Goal: Transaction & Acquisition: Purchase product/service

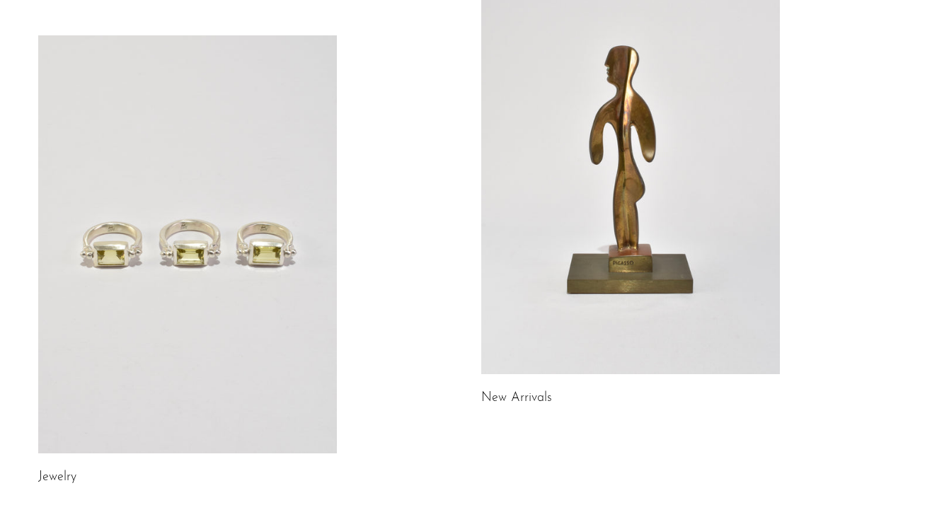
scroll to position [246, 0]
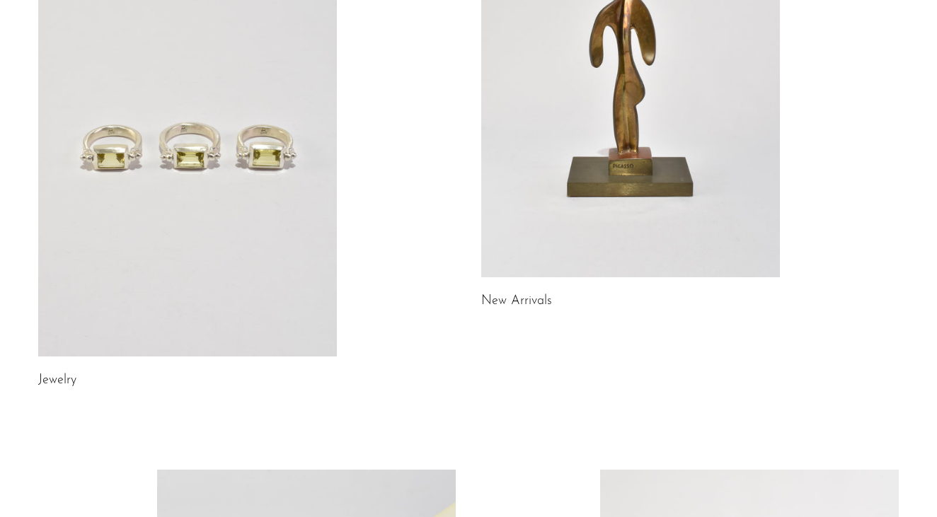
click at [185, 137] on link at bounding box center [187, 147] width 299 height 418
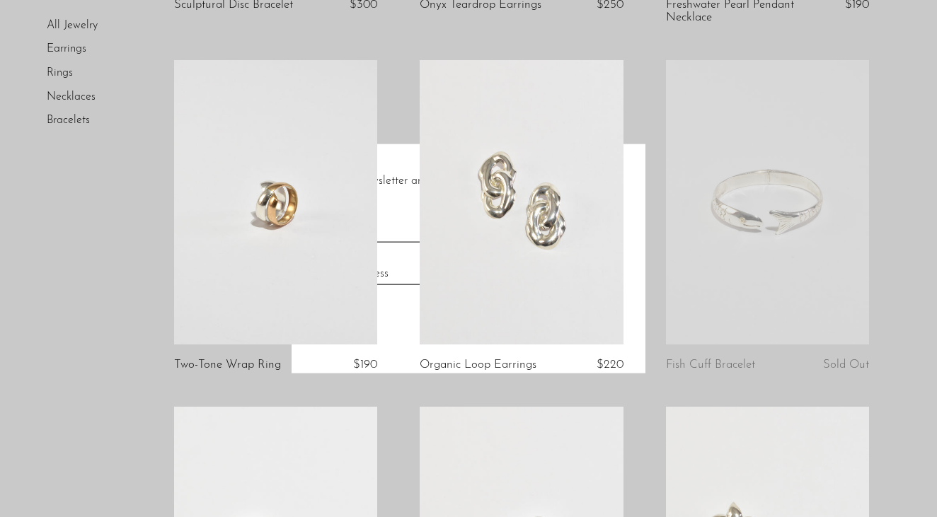
scroll to position [459, 0]
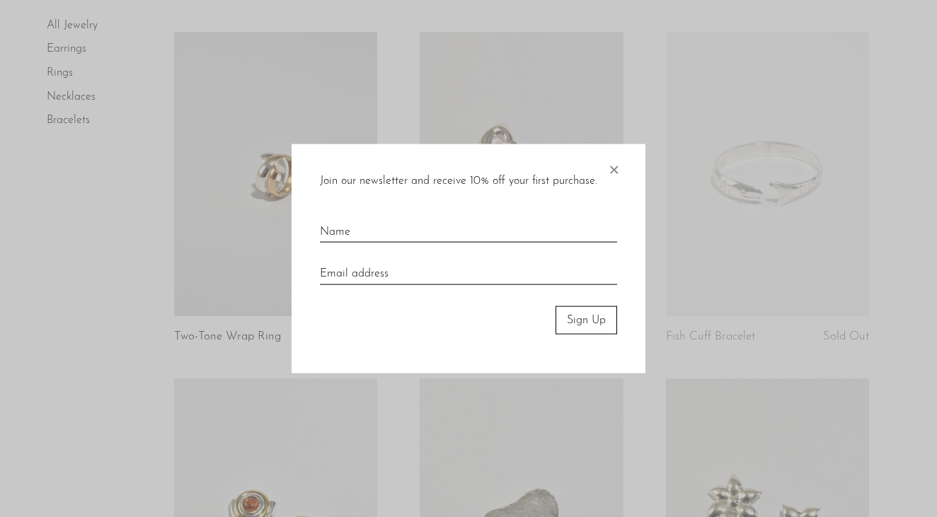
click at [619, 168] on span "×" at bounding box center [614, 166] width 14 height 45
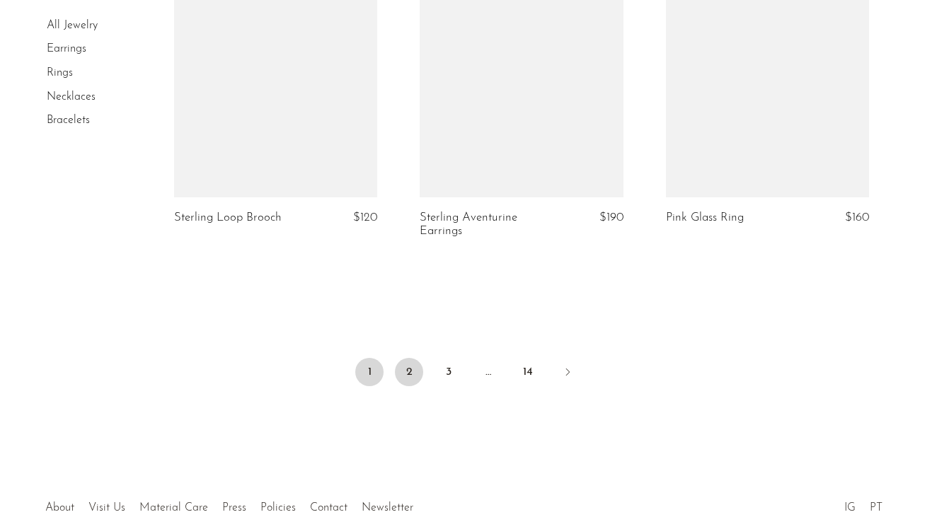
scroll to position [3918, 0]
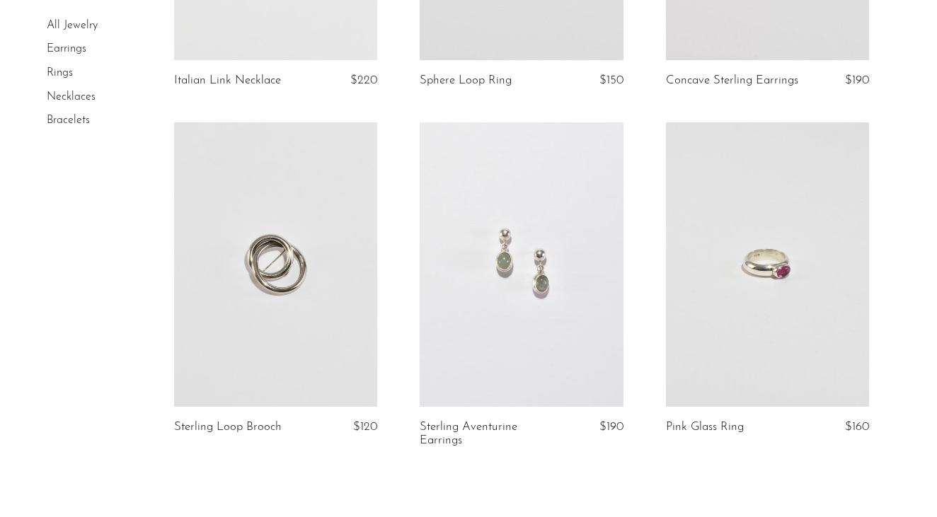
click at [535, 260] on link at bounding box center [521, 264] width 203 height 285
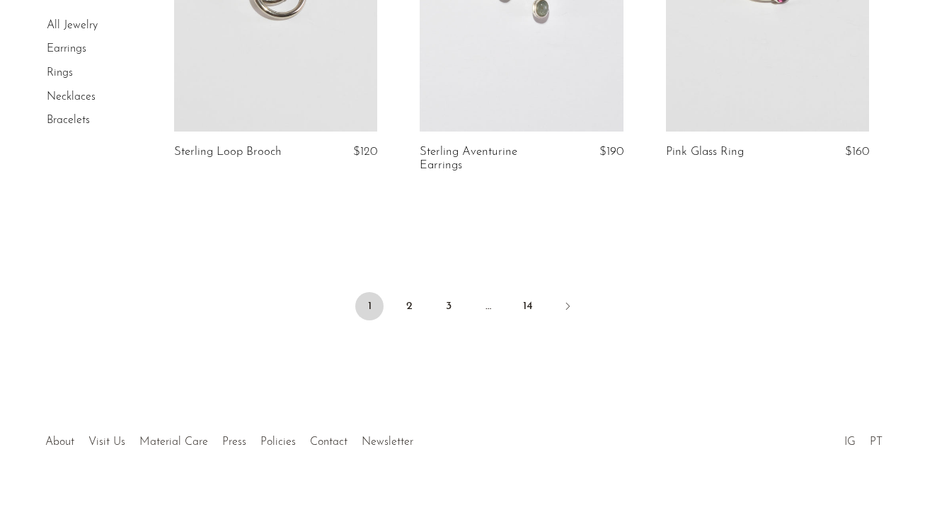
click at [471, 287] on ul "1 2 3 … 14" at bounding box center [469, 308] width 906 height 42
click at [444, 293] on link "3" at bounding box center [449, 306] width 28 height 28
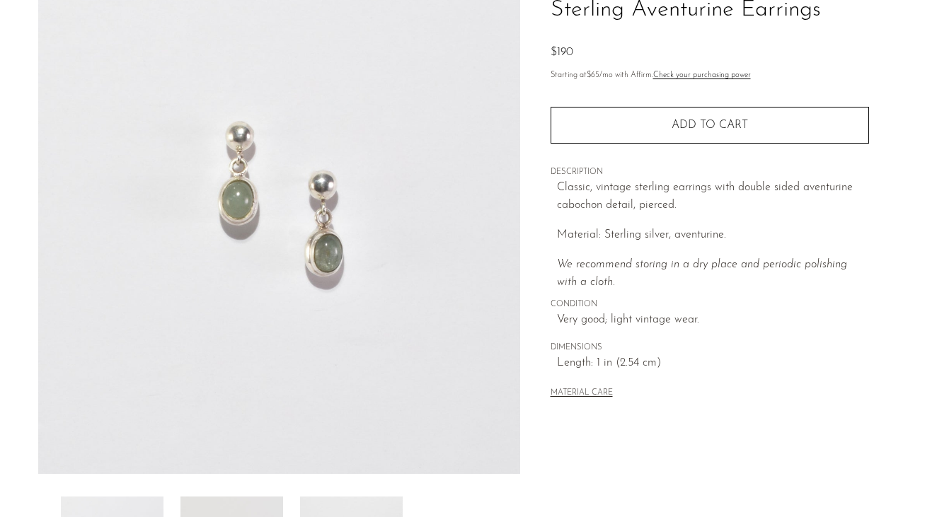
scroll to position [366, 0]
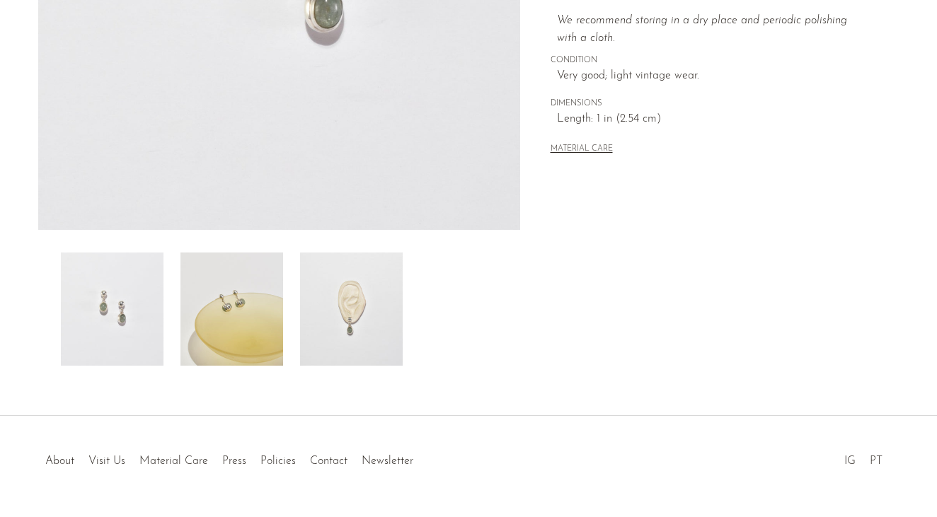
click at [339, 323] on img at bounding box center [351, 309] width 103 height 113
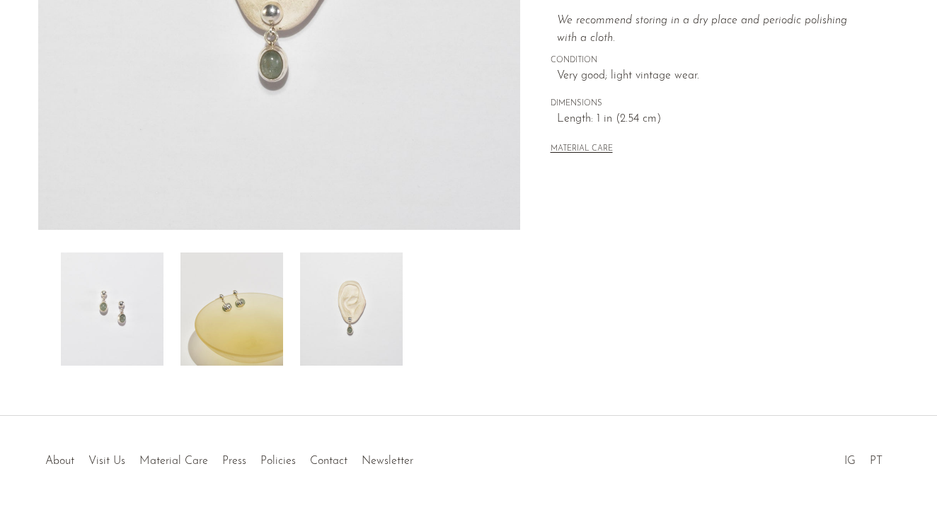
click at [237, 305] on img at bounding box center [231, 309] width 103 height 113
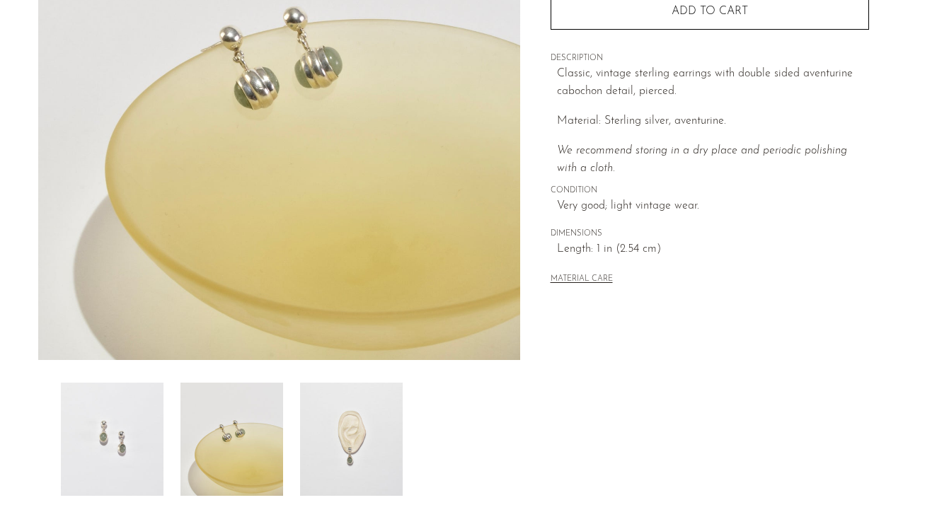
scroll to position [233, 0]
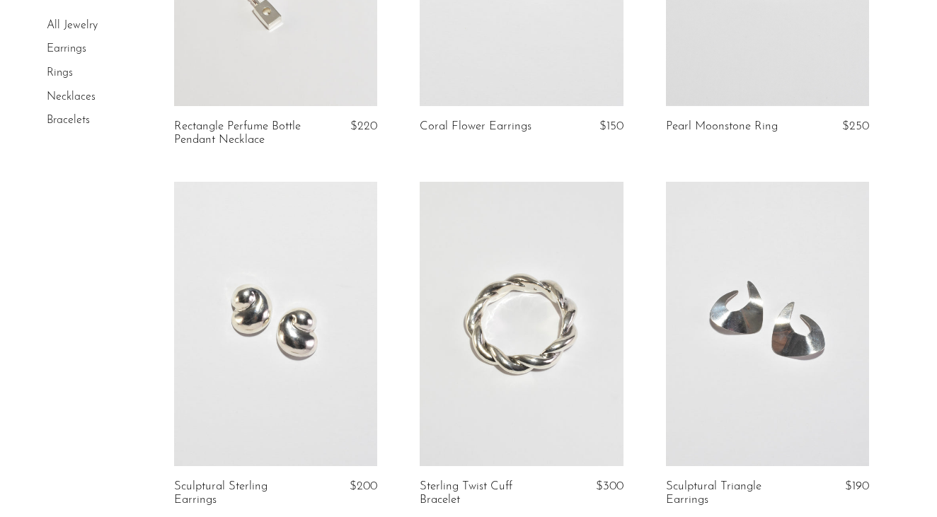
scroll to position [2097, 0]
